Goal: Transaction & Acquisition: Book appointment/travel/reservation

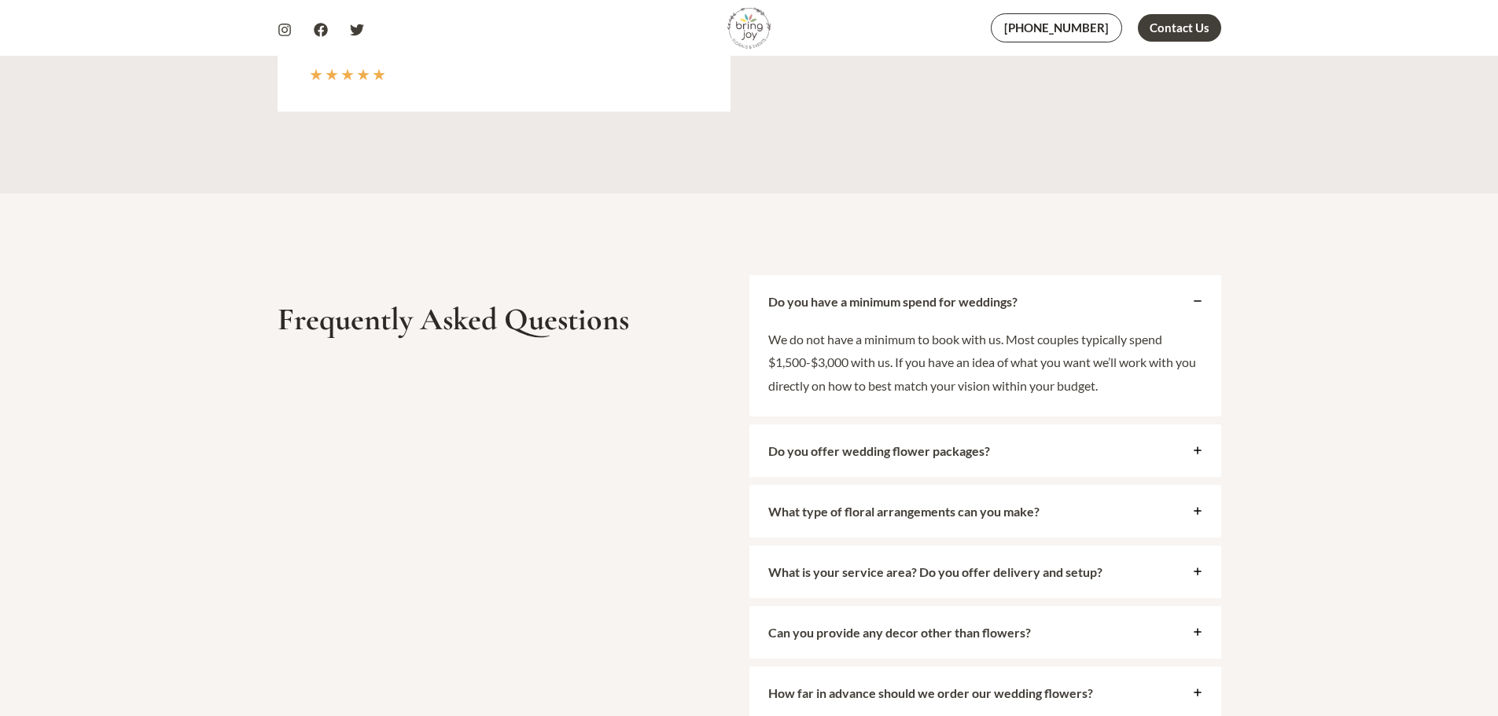
scroll to position [5977, 0]
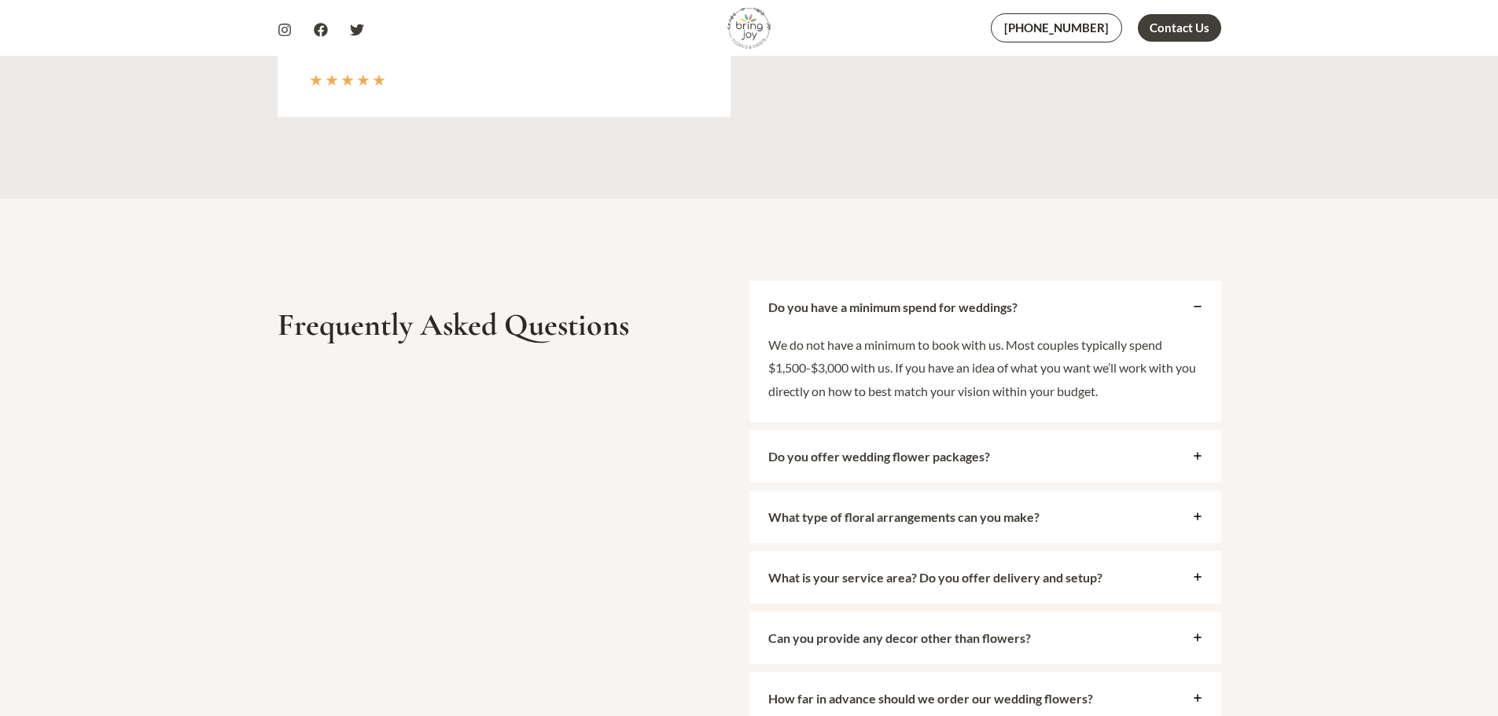
click at [1201, 460] on icon at bounding box center [1197, 455] width 9 height 9
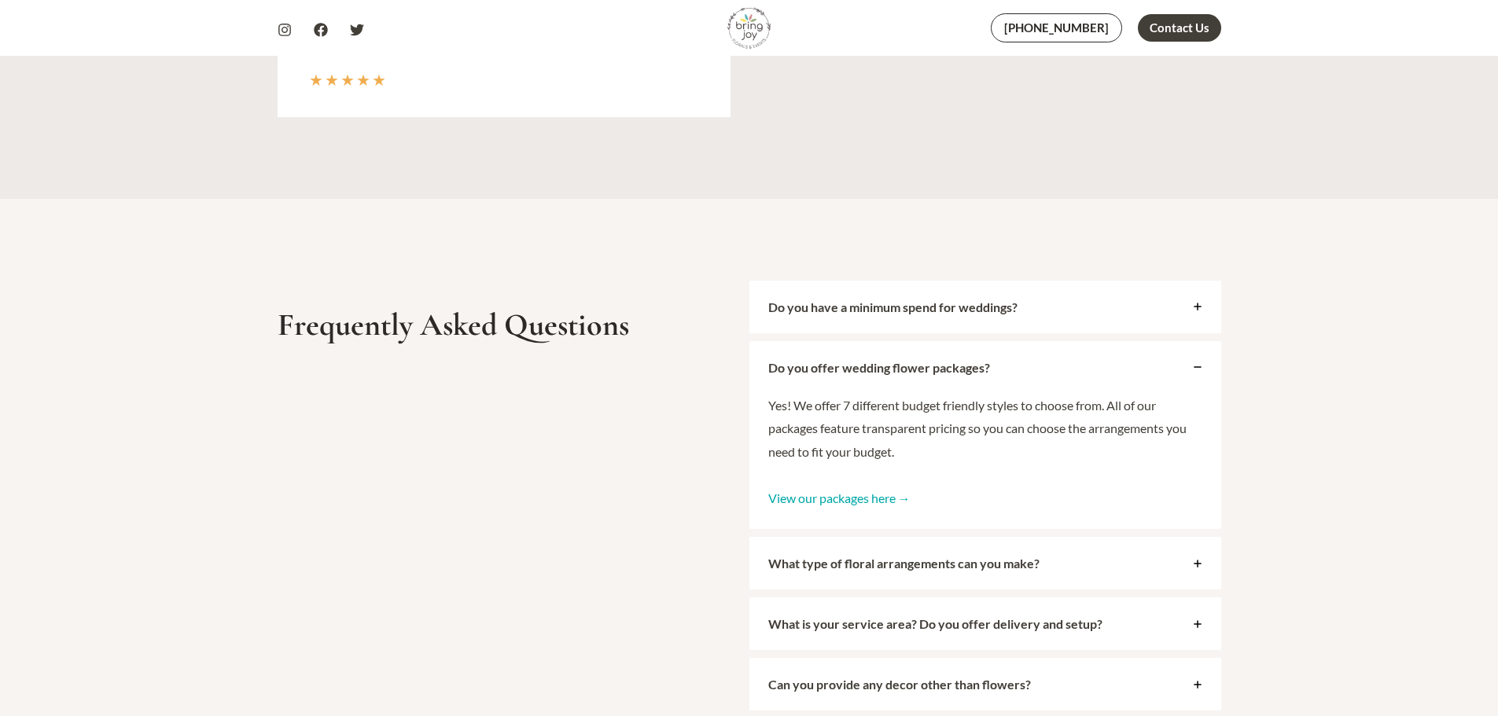
click at [886, 499] on link "View our packages here →" at bounding box center [839, 498] width 142 height 15
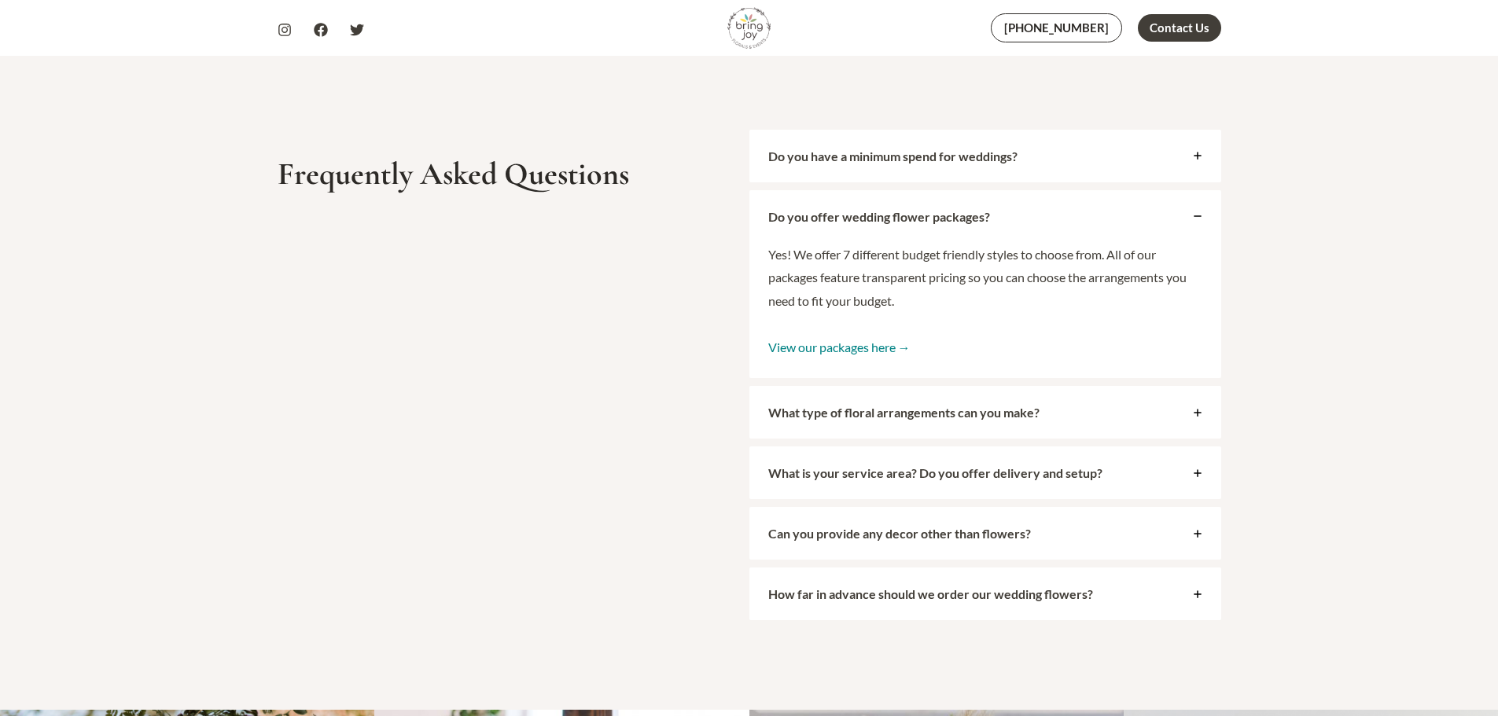
scroll to position [6134, 0]
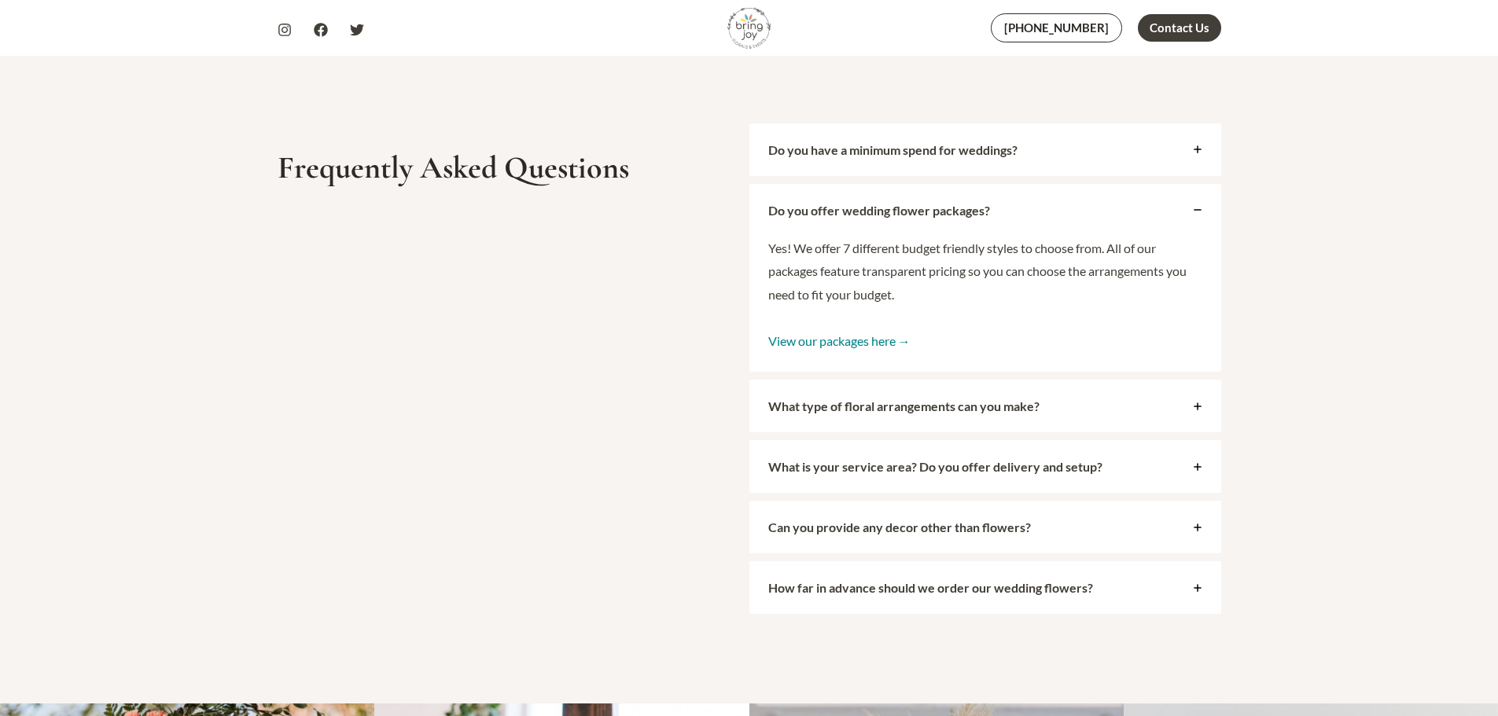
click at [1195, 470] on icon at bounding box center [1197, 466] width 9 height 9
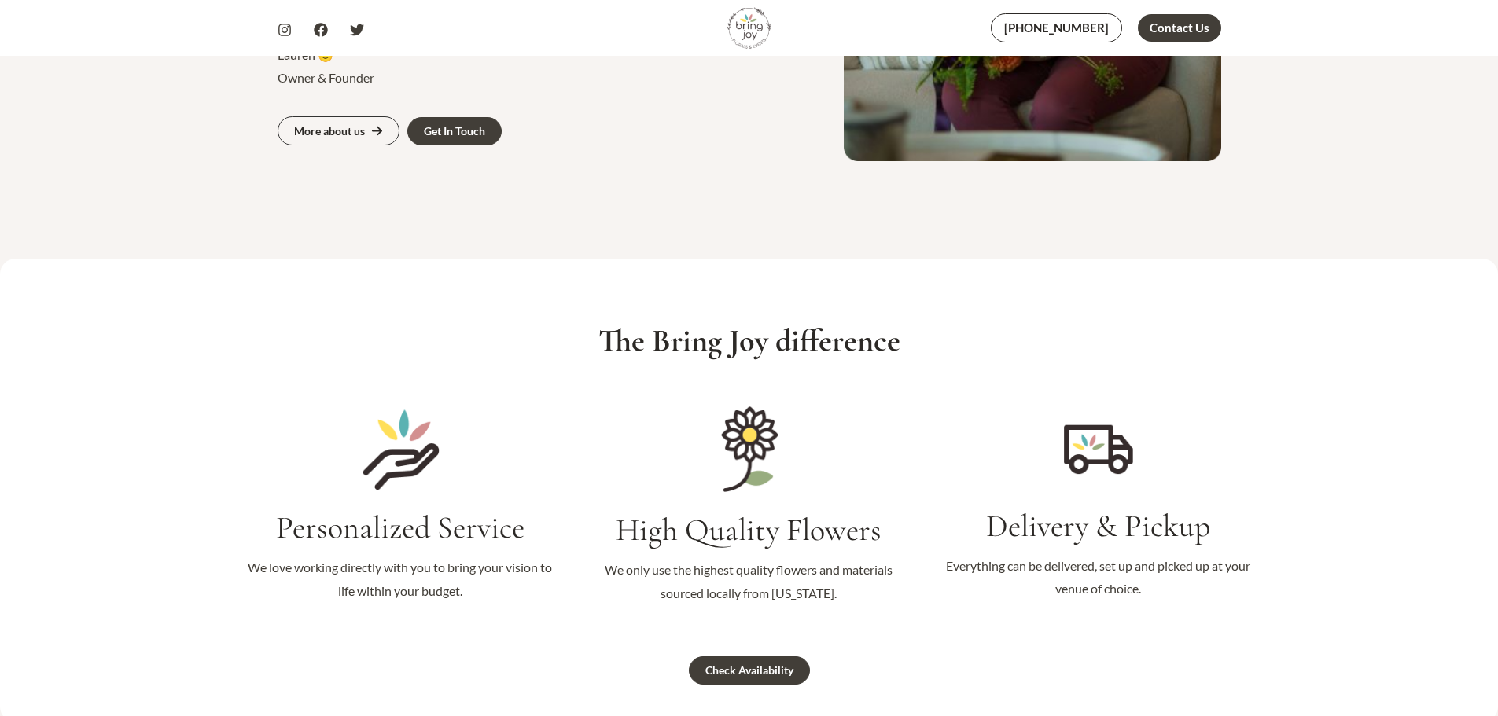
scroll to position [1494, 0]
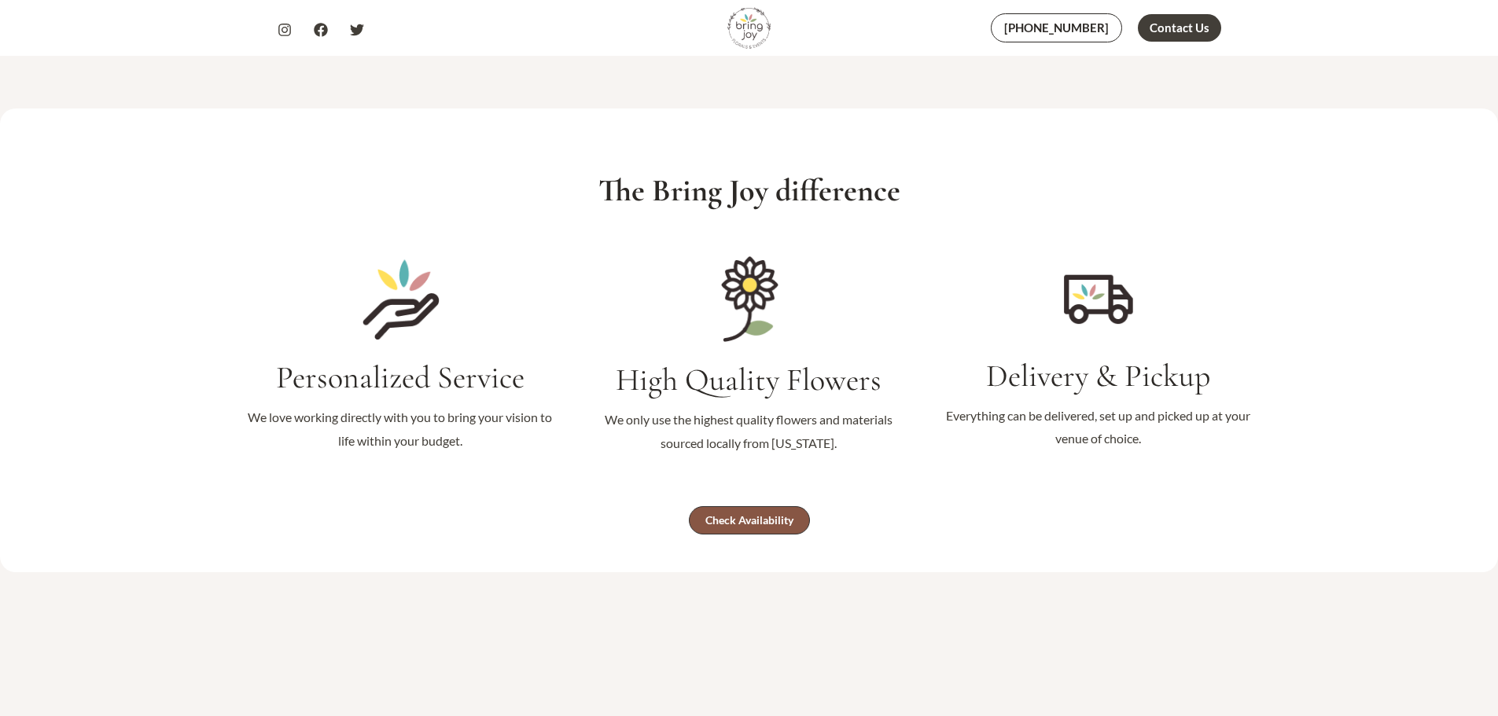
click at [757, 523] on div "Check Availability" at bounding box center [749, 520] width 88 height 11
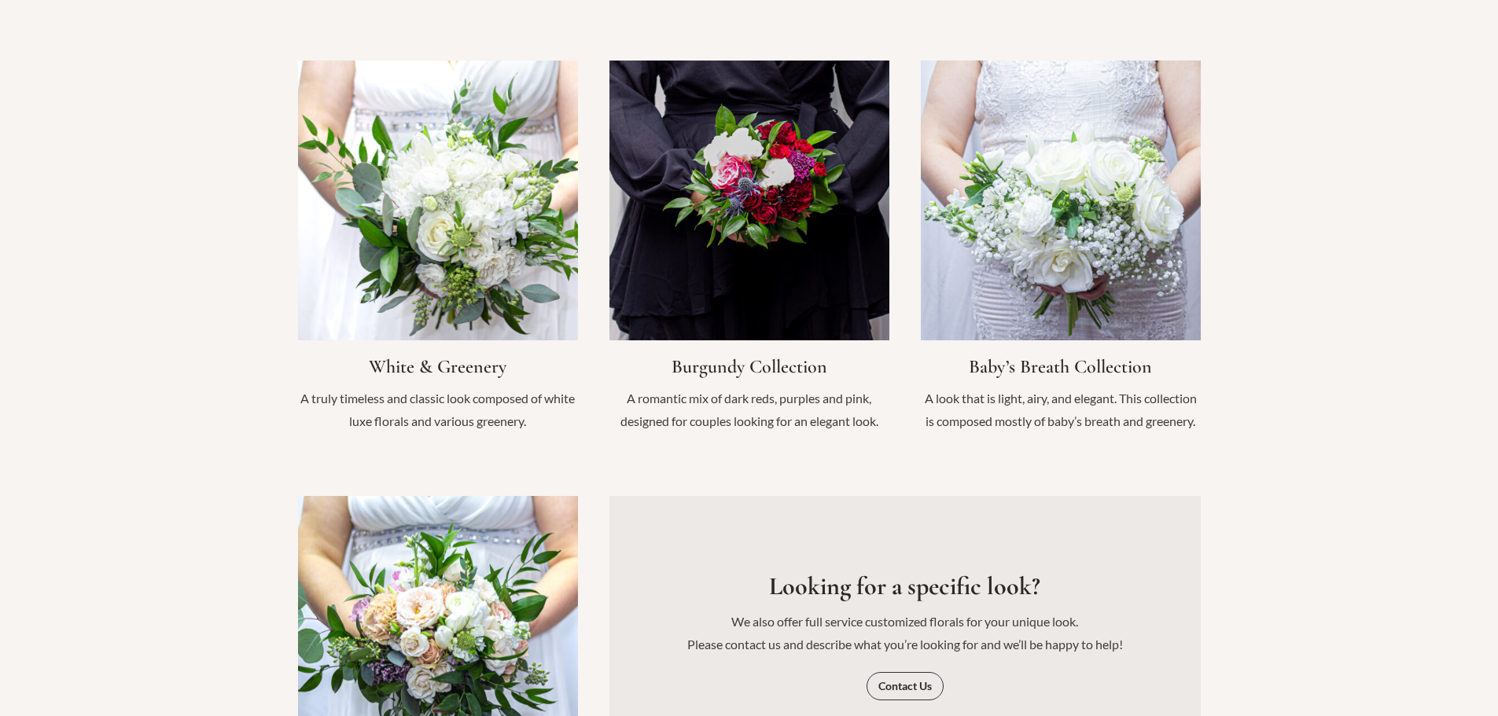
scroll to position [1652, 0]
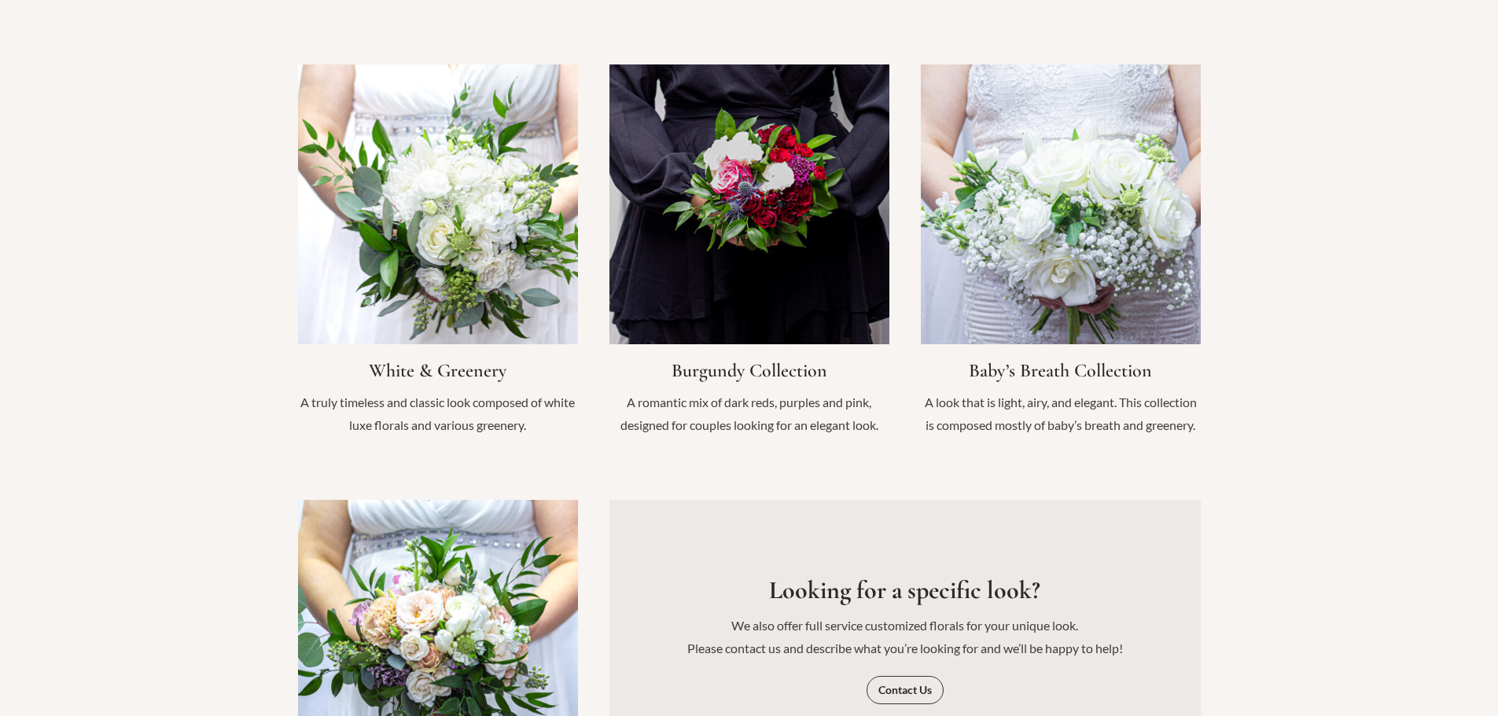
click at [1038, 346] on link "Infobox Link" at bounding box center [1061, 258] width 280 height 389
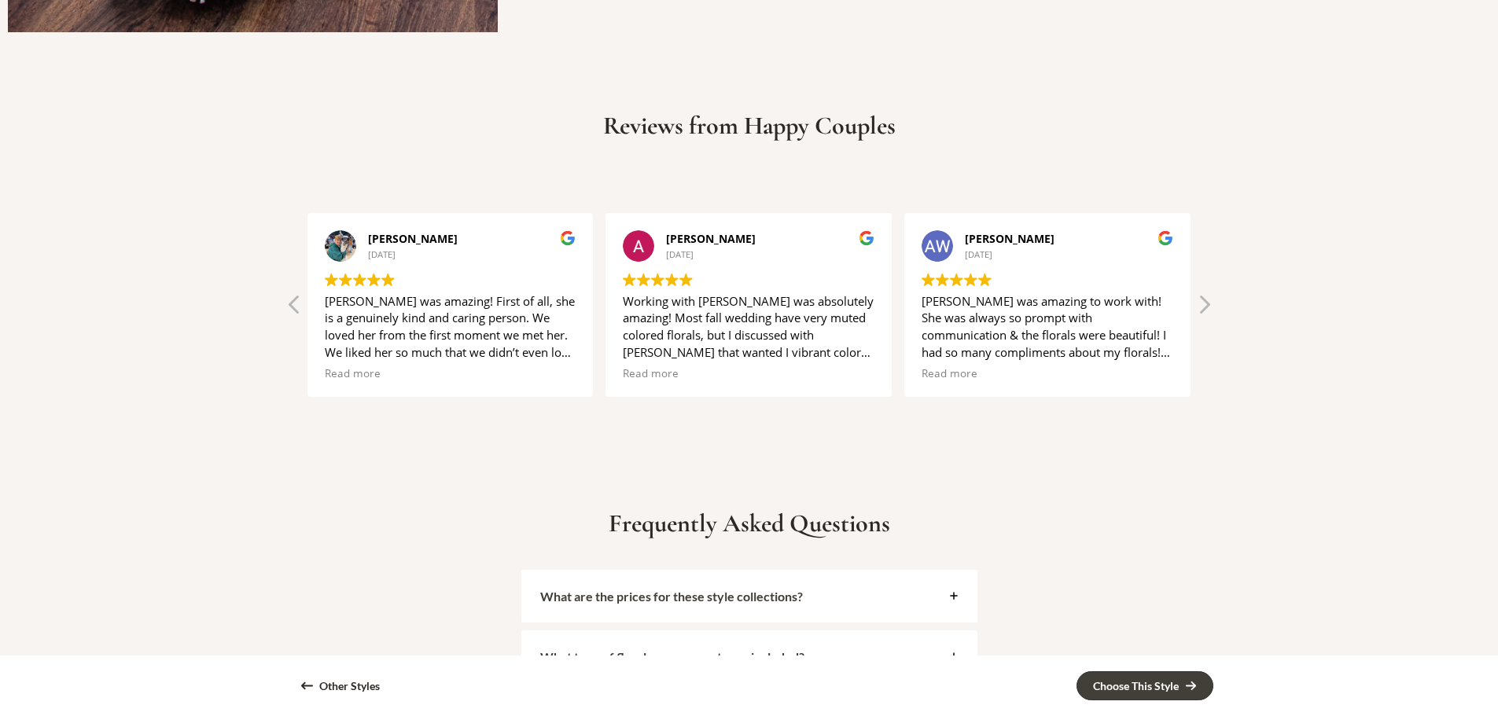
scroll to position [3539, 0]
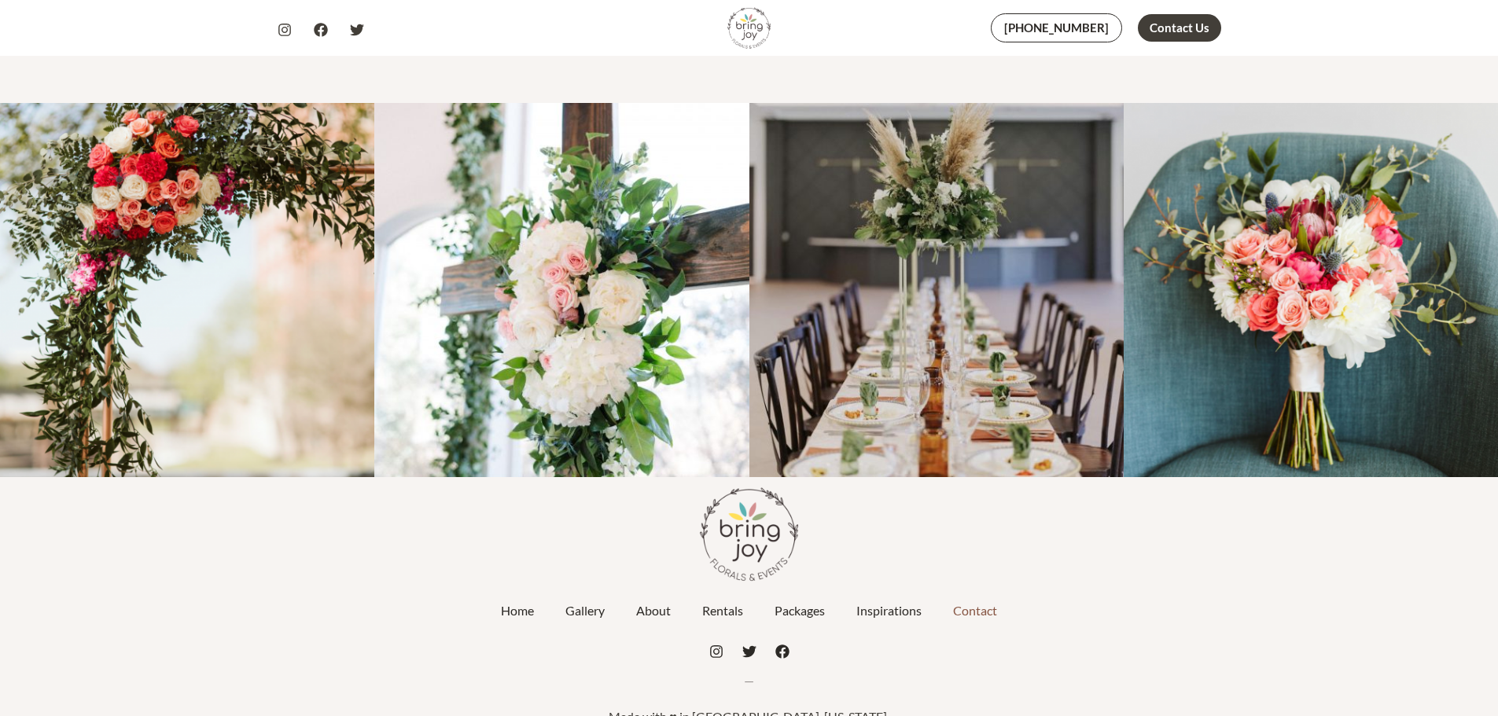
scroll to position [1106, 0]
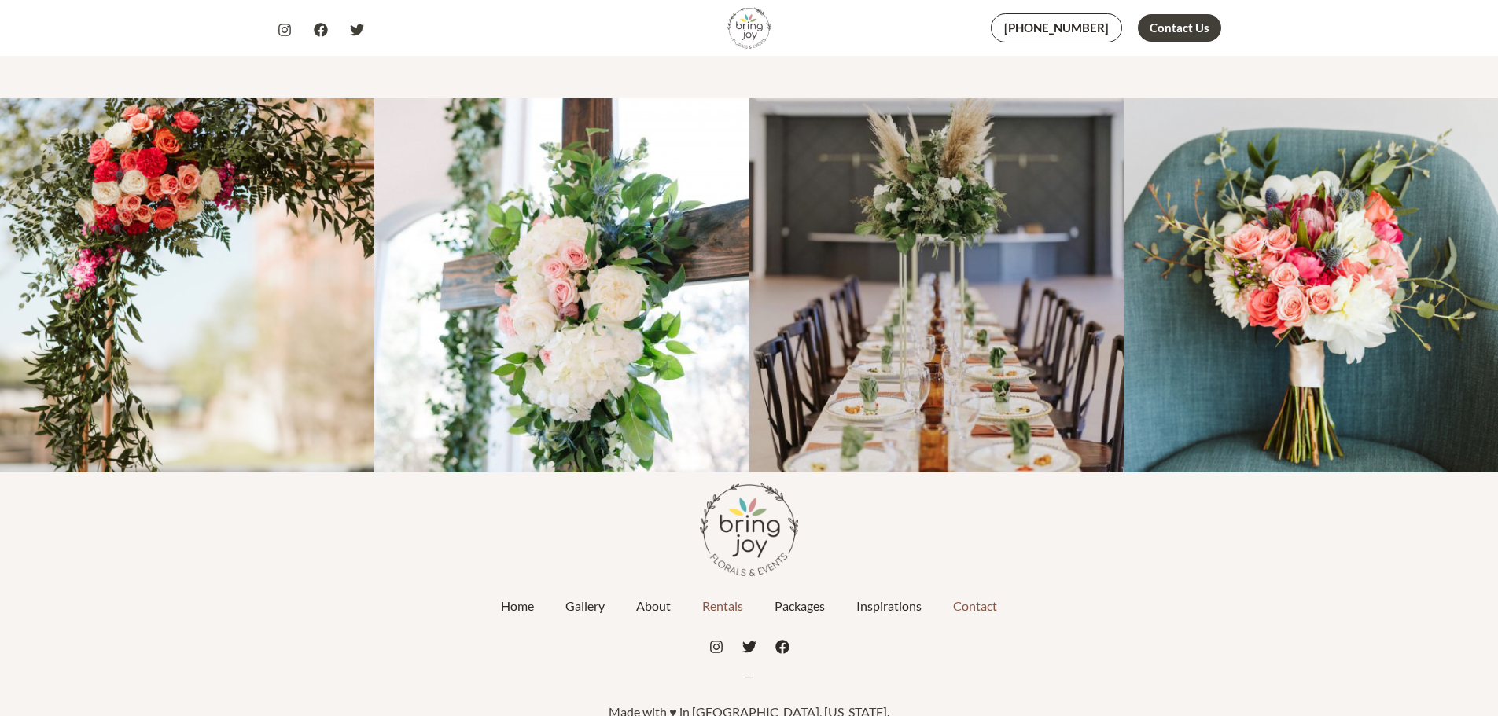
click at [728, 587] on link "Rentals" at bounding box center [723, 606] width 72 height 39
